Goal: Use online tool/utility

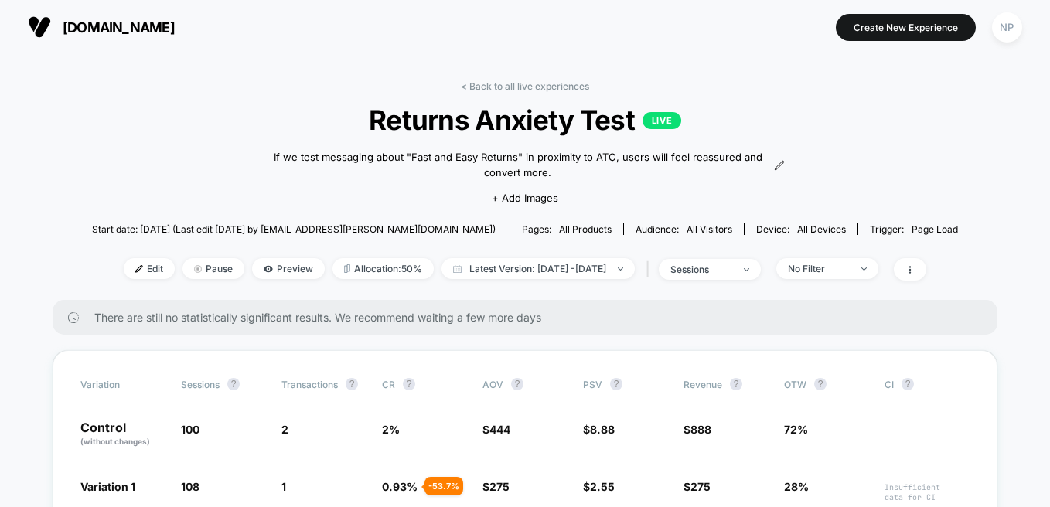
click at [100, 22] on span "[DOMAIN_NAME]" at bounding box center [119, 27] width 112 height 16
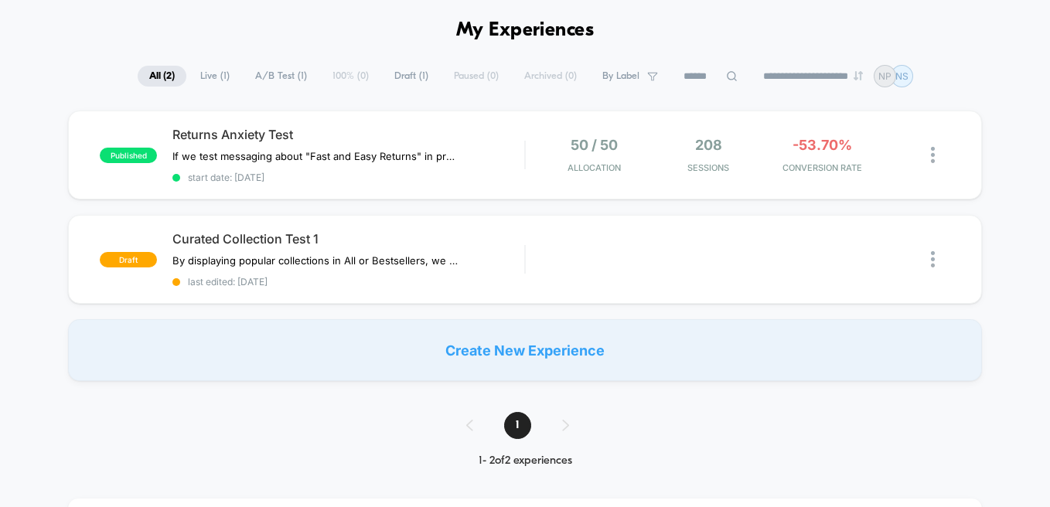
scroll to position [127, 0]
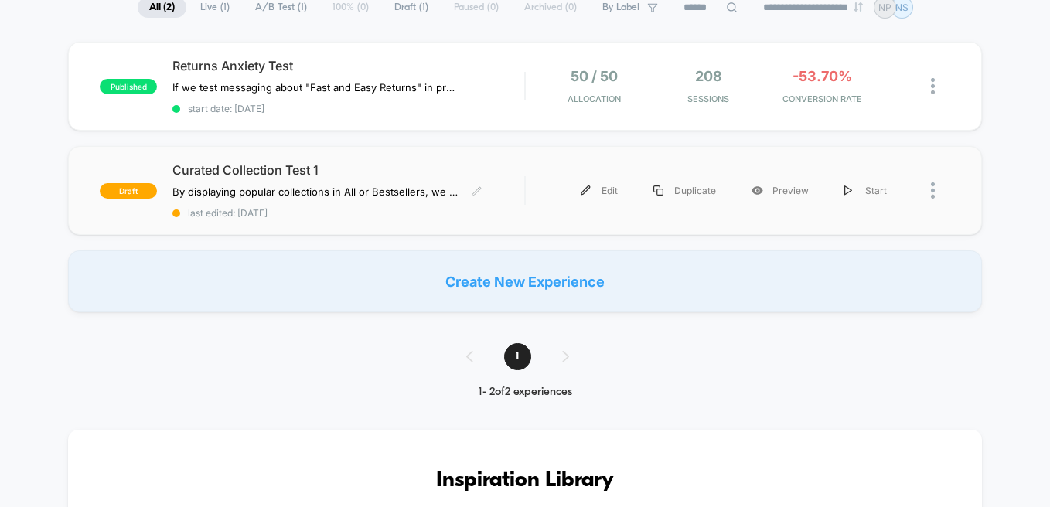
click at [210, 172] on span "Curated Collection Test 1" at bounding box center [348, 169] width 352 height 15
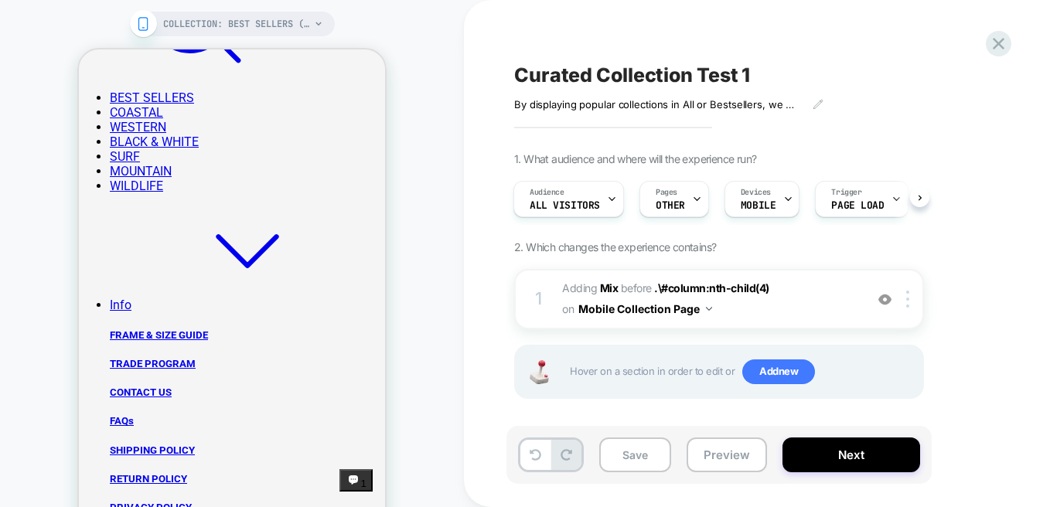
scroll to position [728, 0]
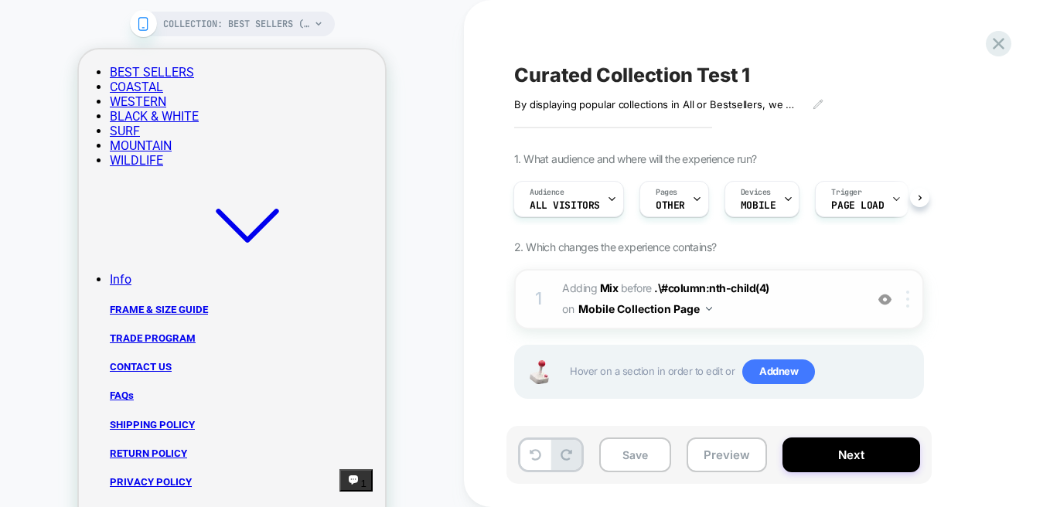
click at [907, 302] on img at bounding box center [907, 299] width 3 height 17
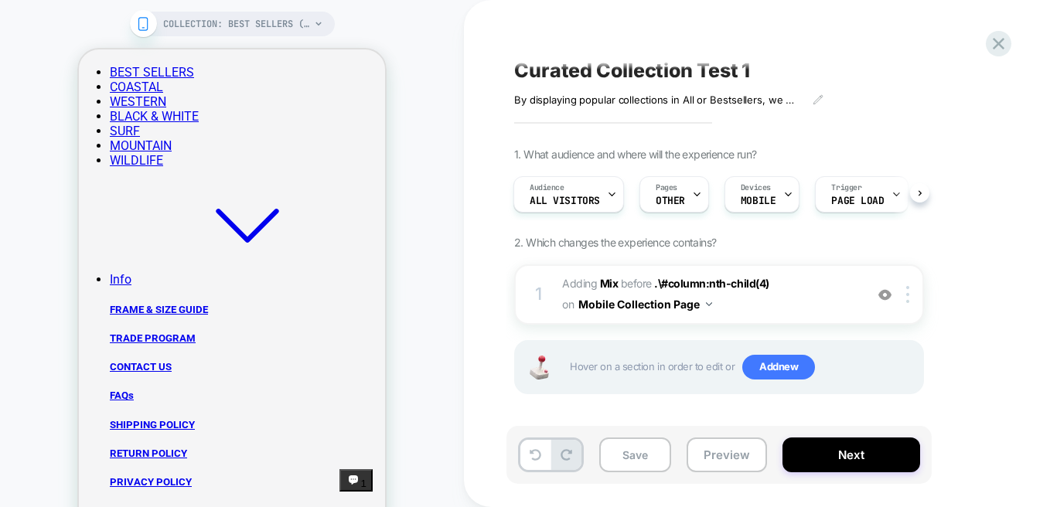
scroll to position [8, 0]
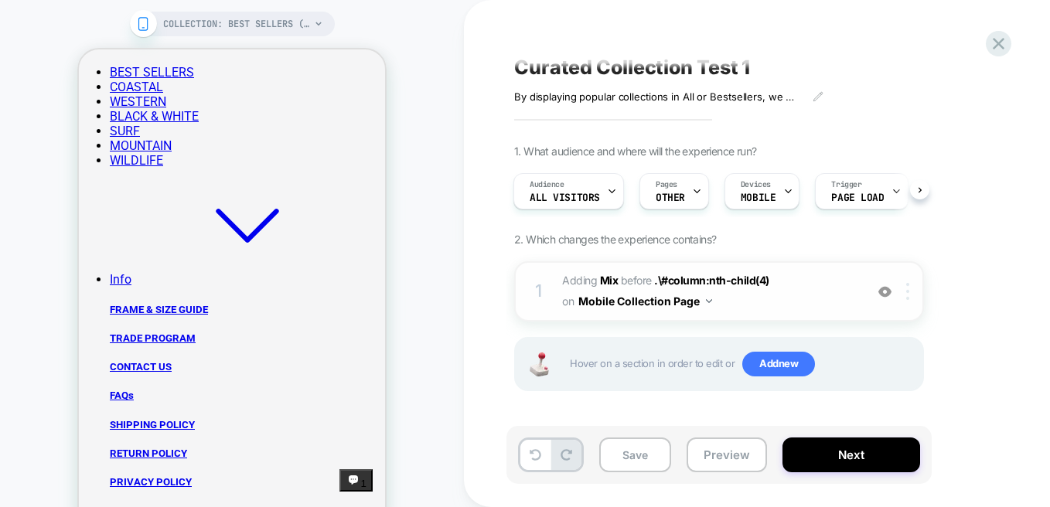
click at [906, 295] on img at bounding box center [907, 291] width 3 height 17
click at [907, 291] on img at bounding box center [907, 291] width 3 height 17
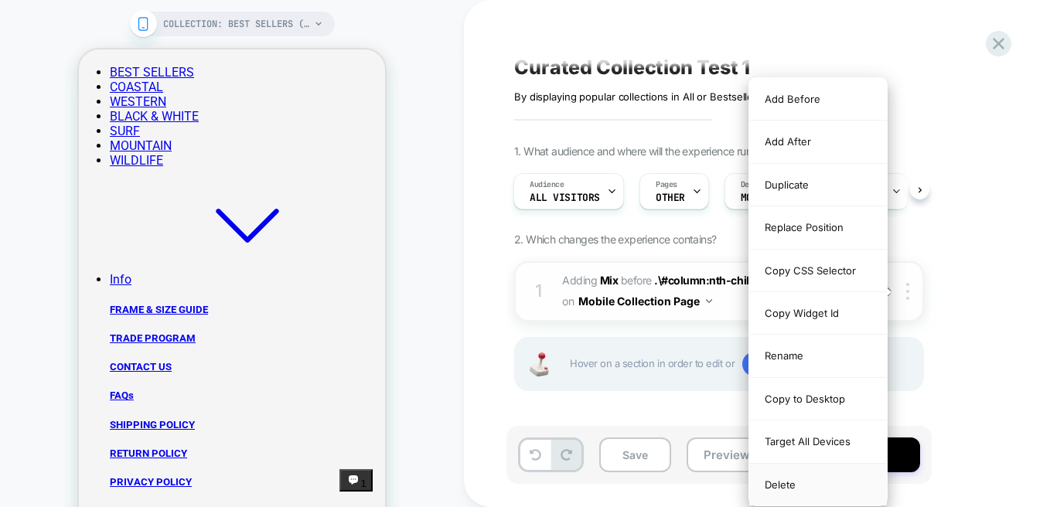
click at [779, 484] on div "Delete" at bounding box center [818, 485] width 138 height 42
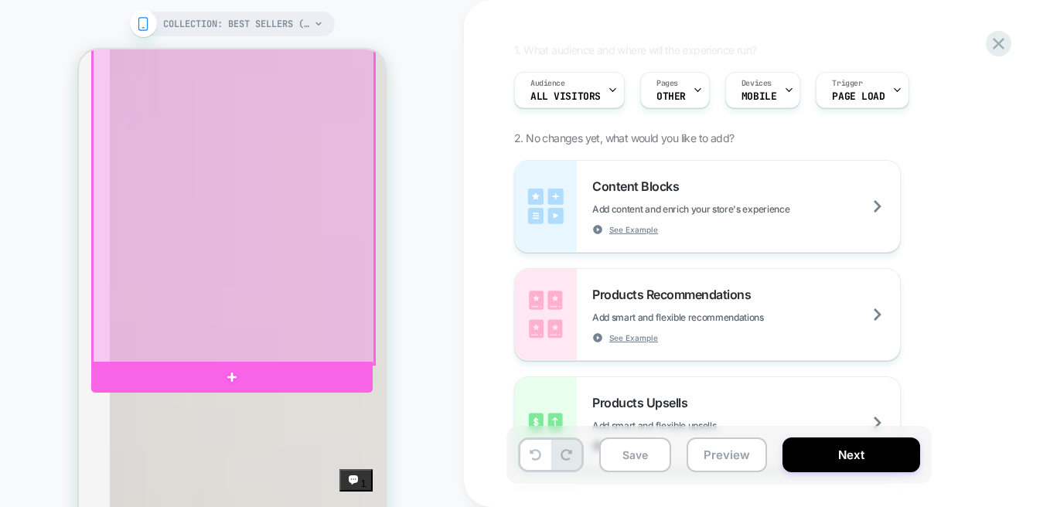
scroll to position [1433, 0]
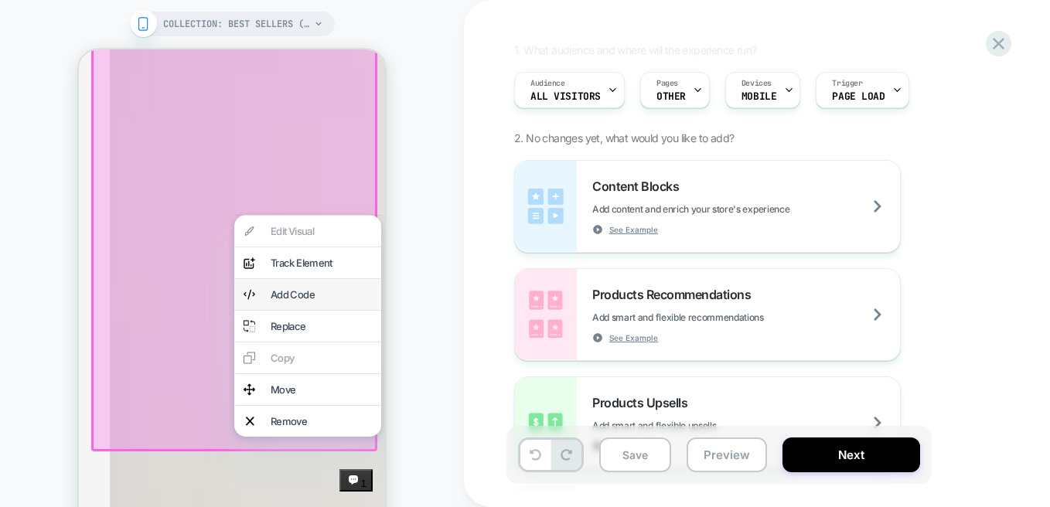
click at [257, 298] on div "Add Code" at bounding box center [307, 294] width 147 height 31
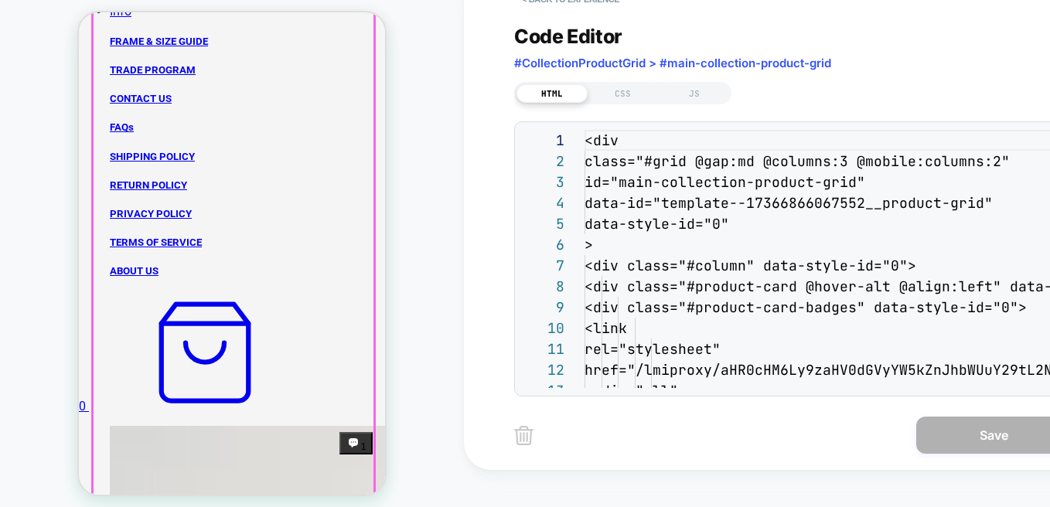
scroll to position [209, 0]
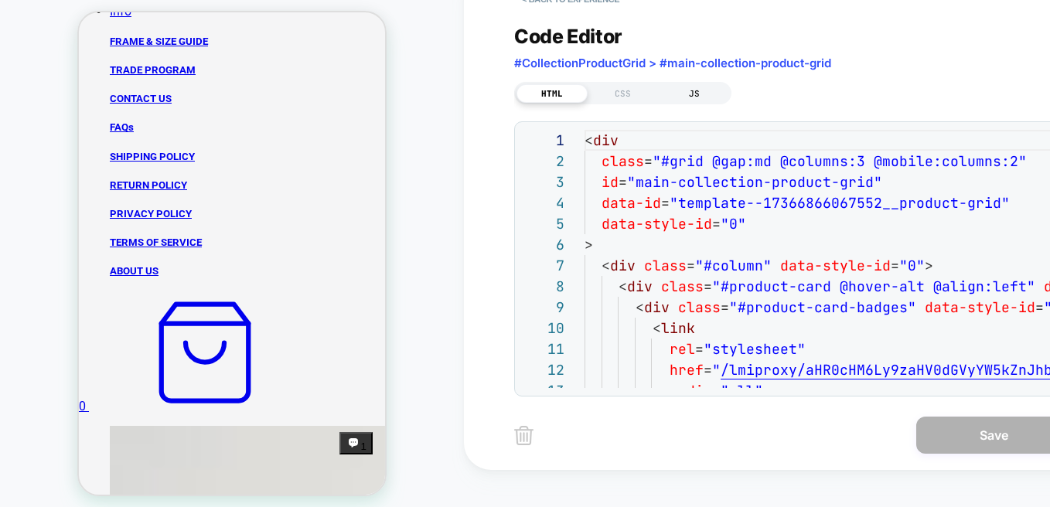
click at [689, 92] on div "JS" at bounding box center [694, 93] width 71 height 19
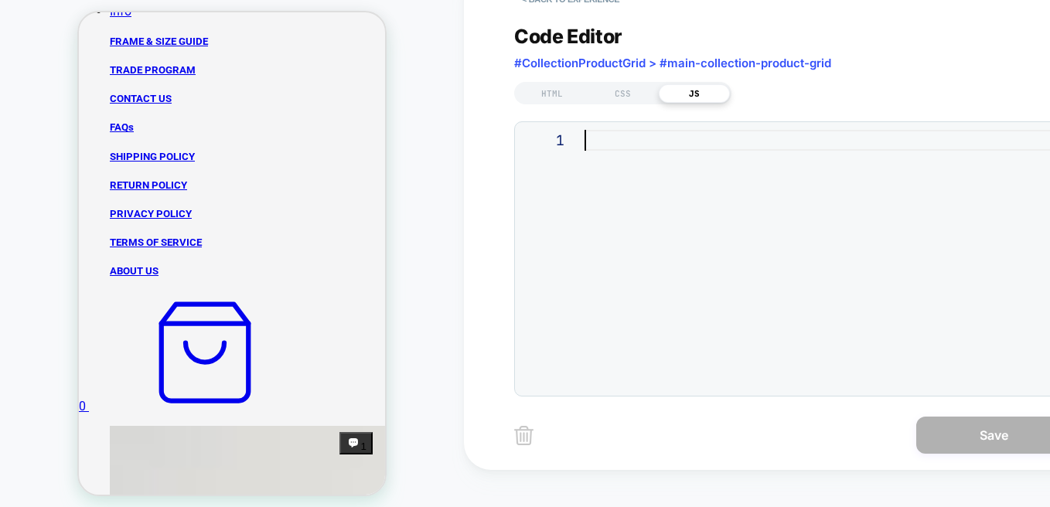
click at [596, 140] on div at bounding box center [823, 259] width 478 height 258
type textarea "**********"
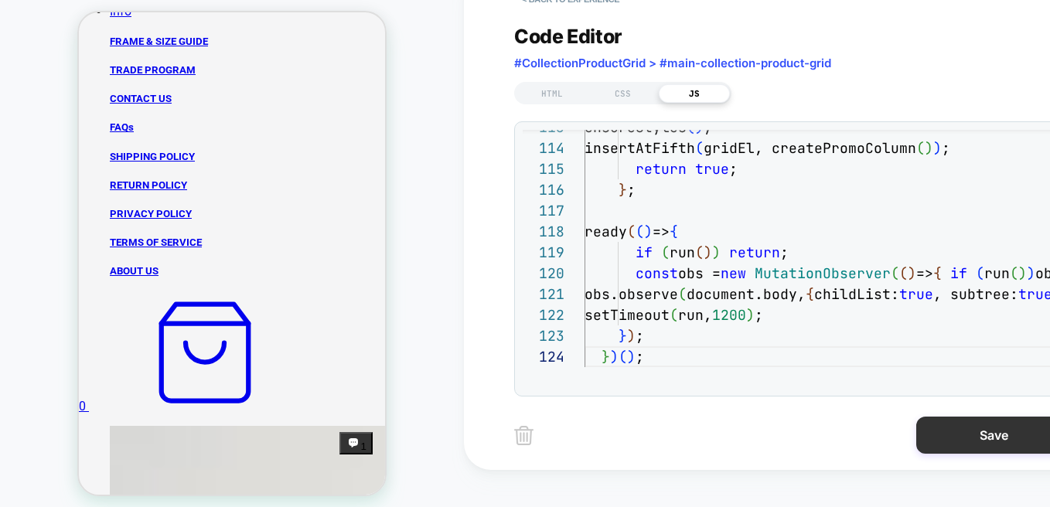
click at [945, 431] on button "Save" at bounding box center [993, 435] width 155 height 37
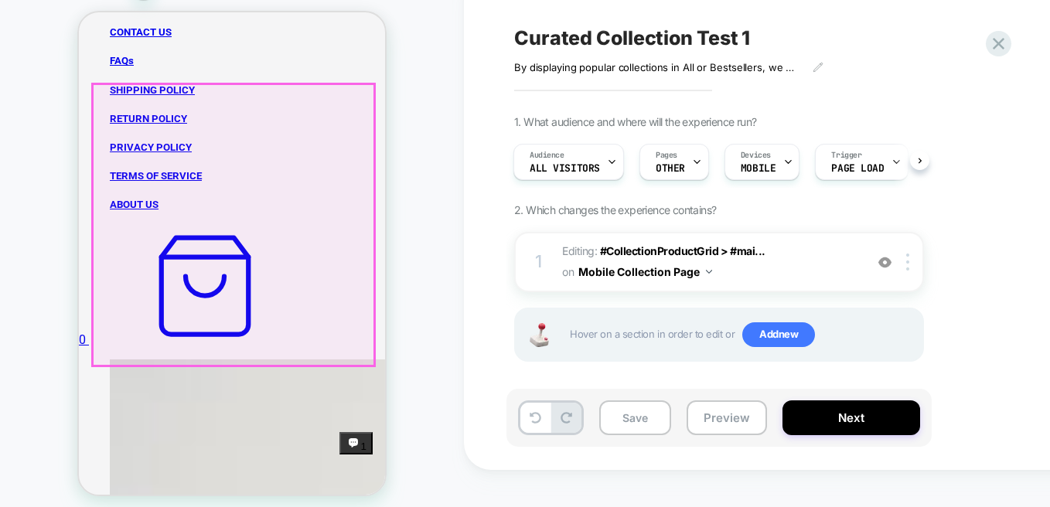
scroll to position [978, 0]
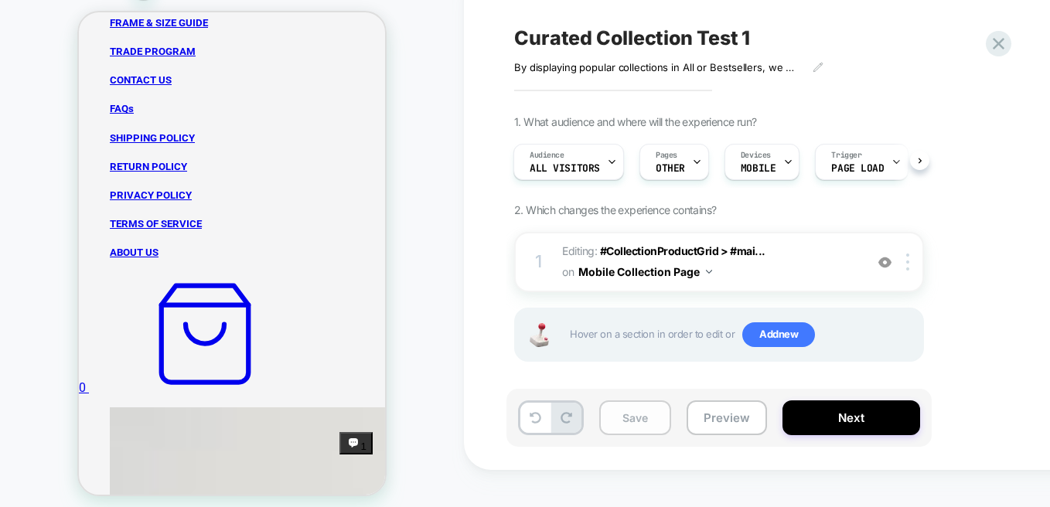
click at [644, 417] on button "Save" at bounding box center [635, 417] width 72 height 35
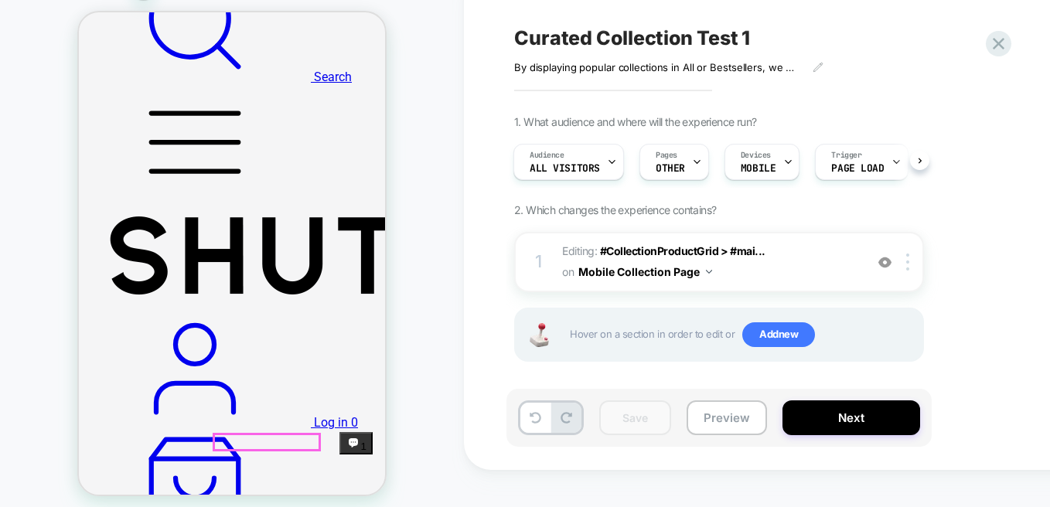
scroll to position [0, 0]
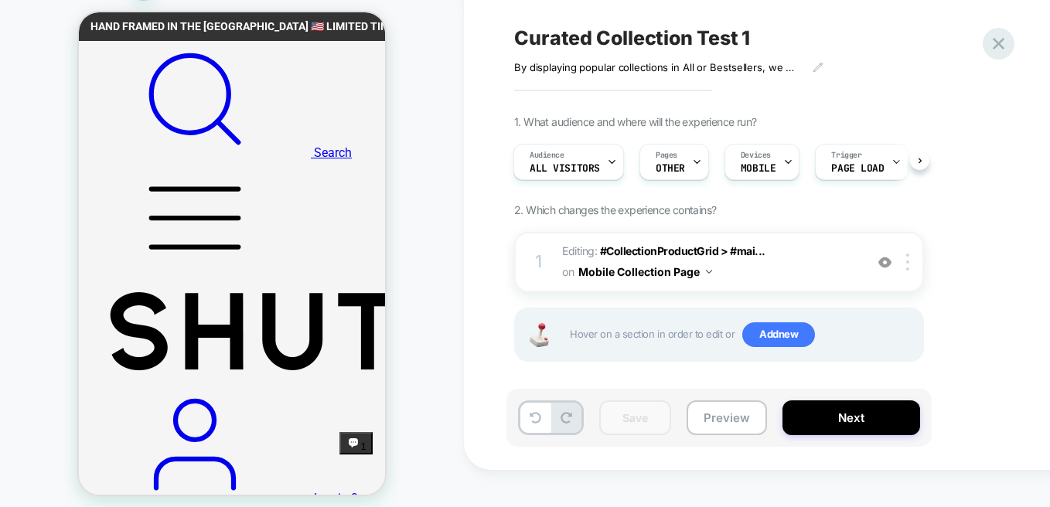
click at [996, 41] on icon at bounding box center [998, 44] width 12 height 12
